Goal: Information Seeking & Learning: Learn about a topic

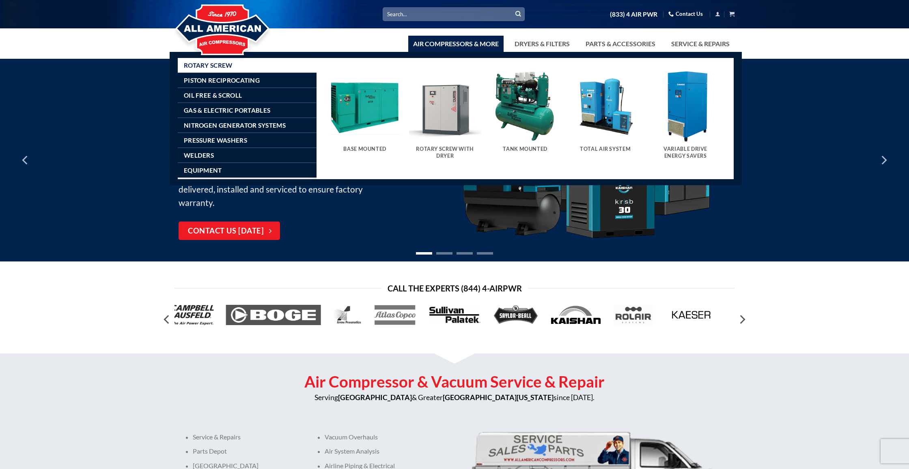
click at [448, 41] on link "Air Compressors & More" at bounding box center [455, 44] width 95 height 16
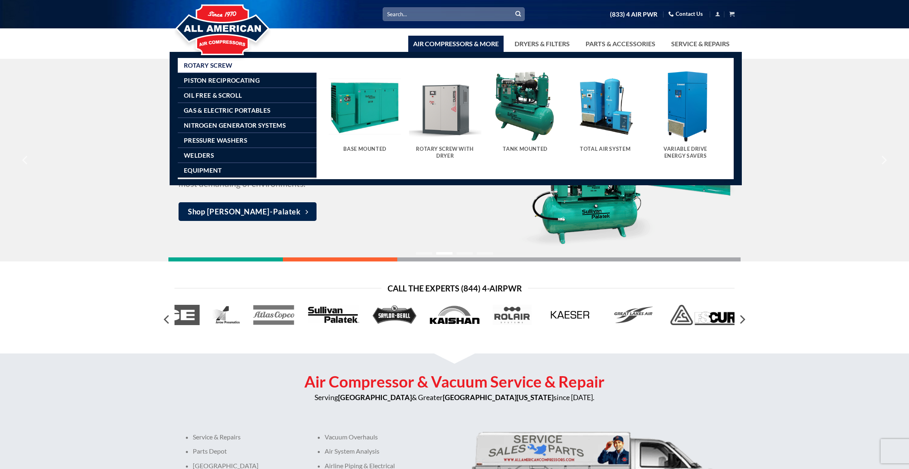
click at [692, 111] on img "Visit product category Variable Drive Energy Savers" at bounding box center [685, 106] width 72 height 72
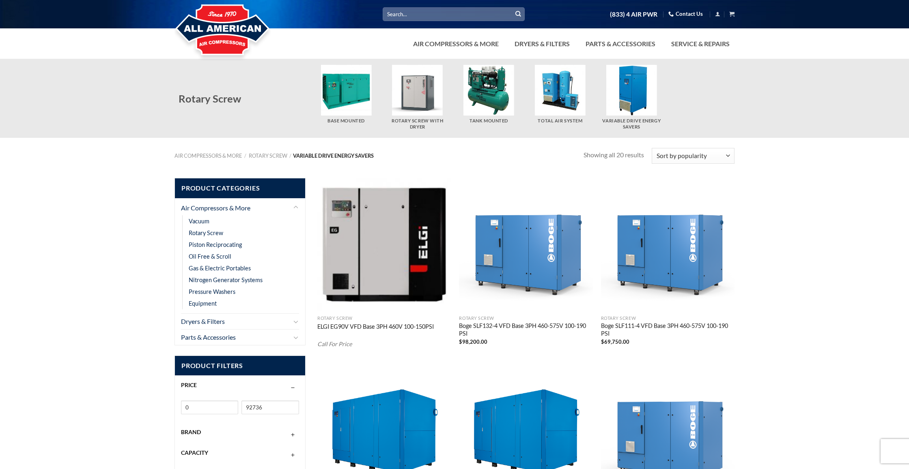
click at [413, 93] on img "Visit product category Rotary Screw With Dryer" at bounding box center [417, 90] width 51 height 51
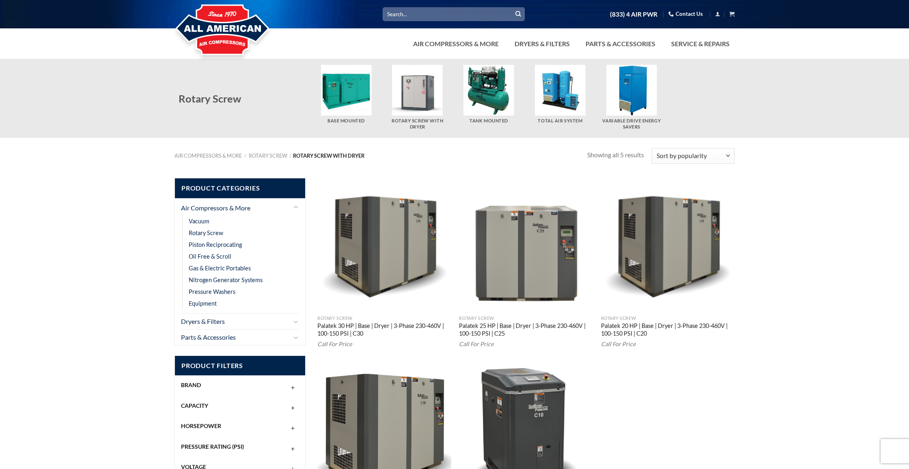
click at [473, 100] on img "Visit product category Tank Mounted" at bounding box center [488, 90] width 51 height 51
